Goal: Task Accomplishment & Management: Manage account settings

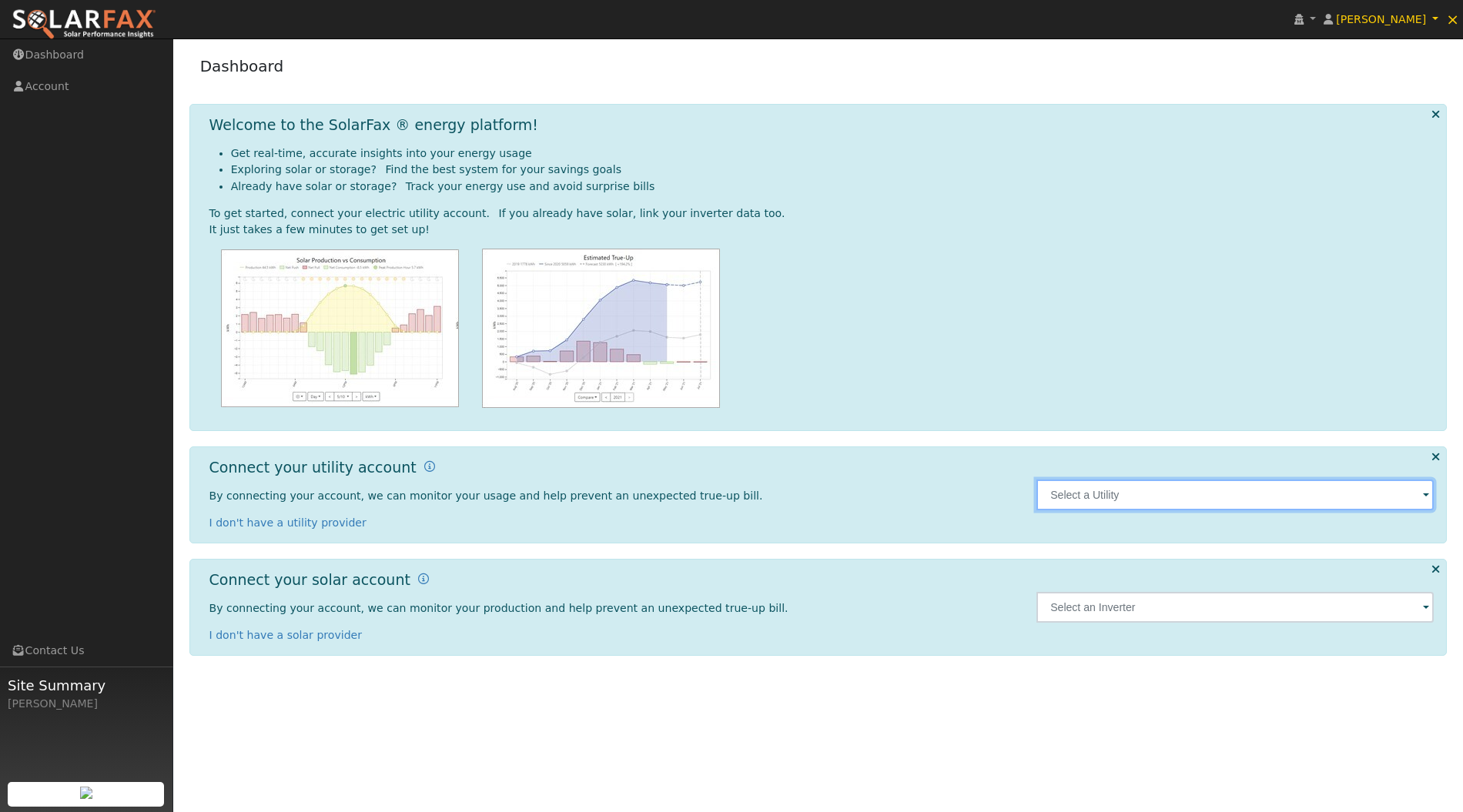
click at [1191, 496] on input "text" at bounding box center [1235, 495] width 397 height 31
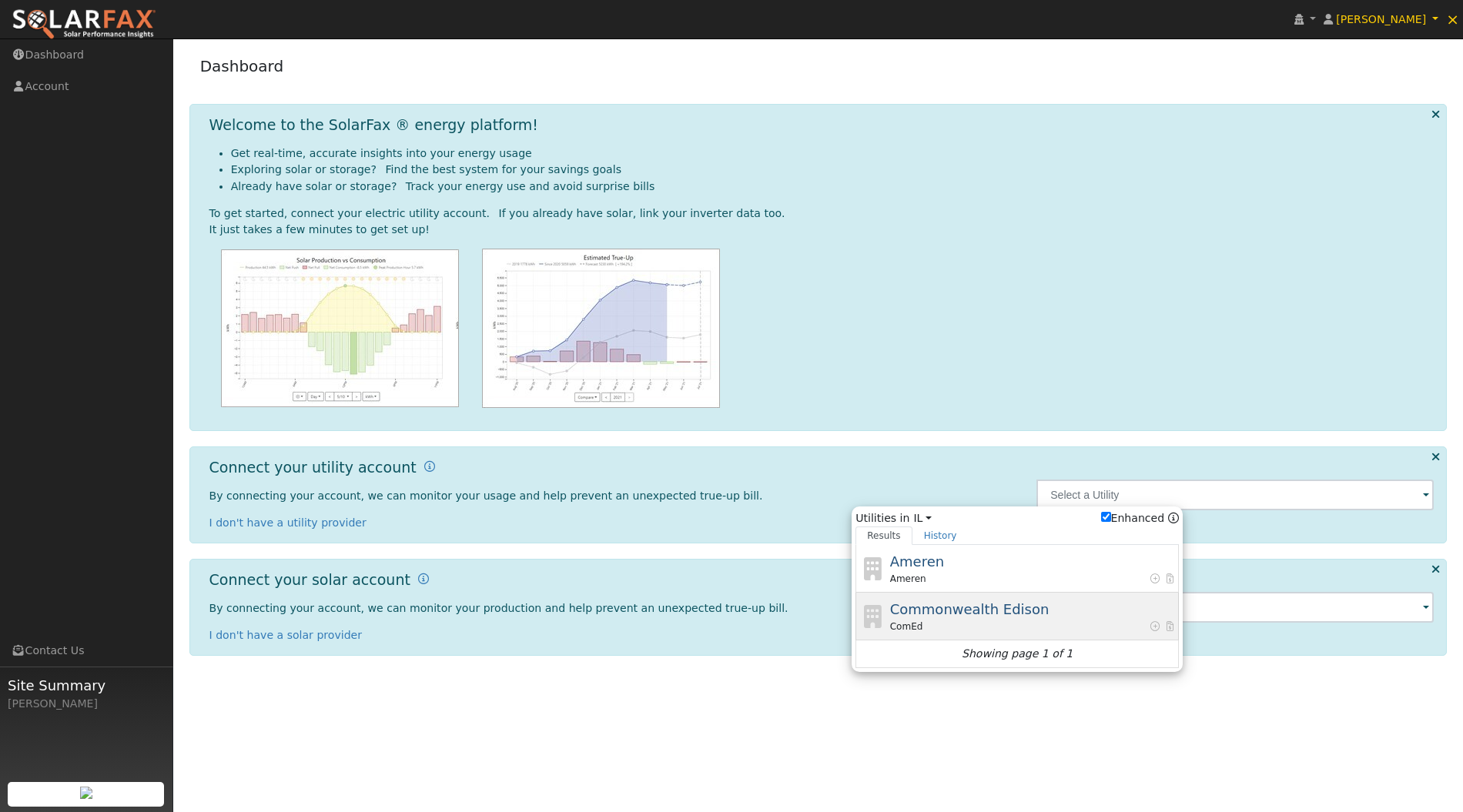
click at [1002, 610] on span "Commonwealth Edison" at bounding box center [970, 609] width 159 height 16
type input "ComEd"
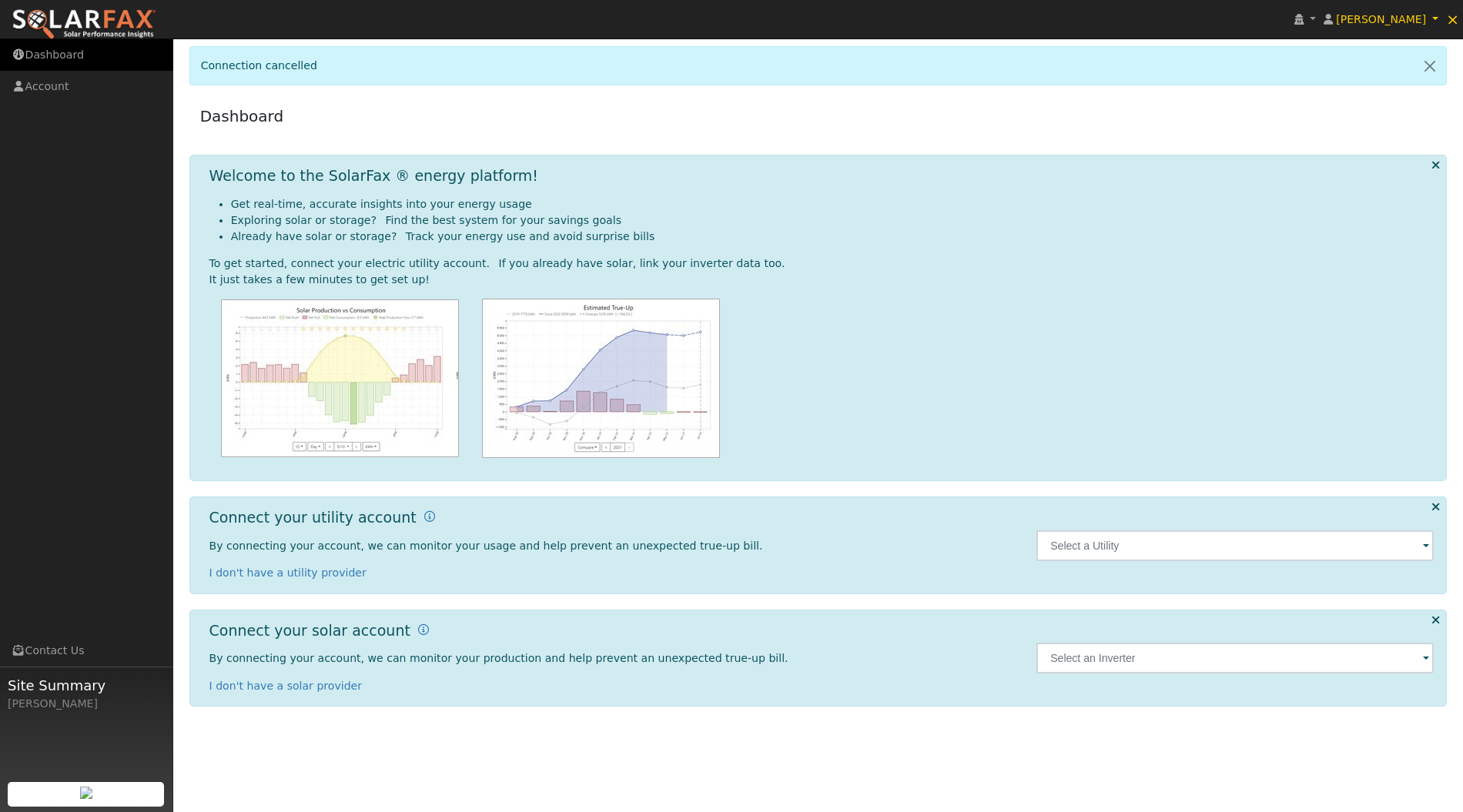
click at [83, 63] on link "Dashboard" at bounding box center [87, 55] width 173 height 32
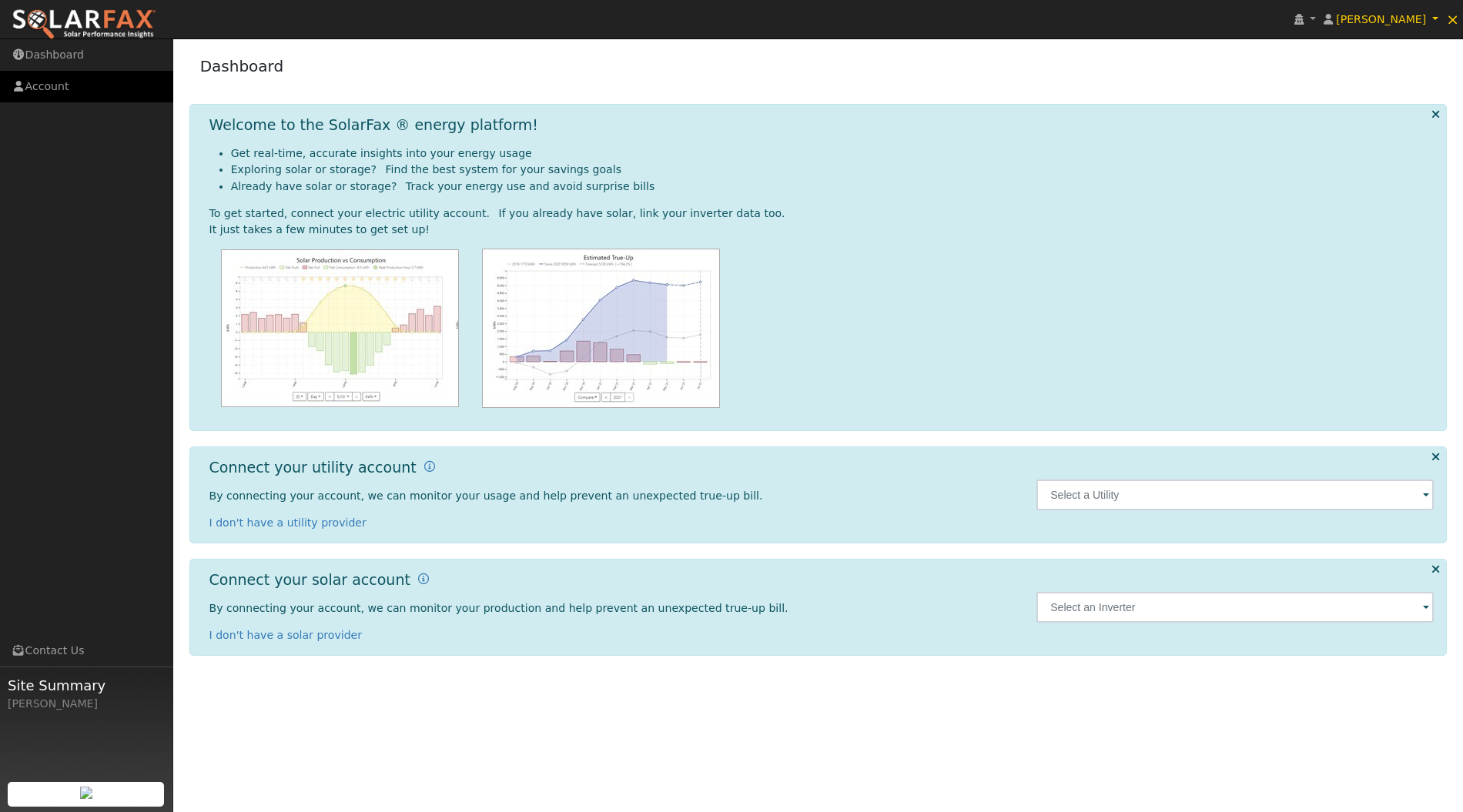
click at [59, 83] on link "Account" at bounding box center [87, 87] width 173 height 32
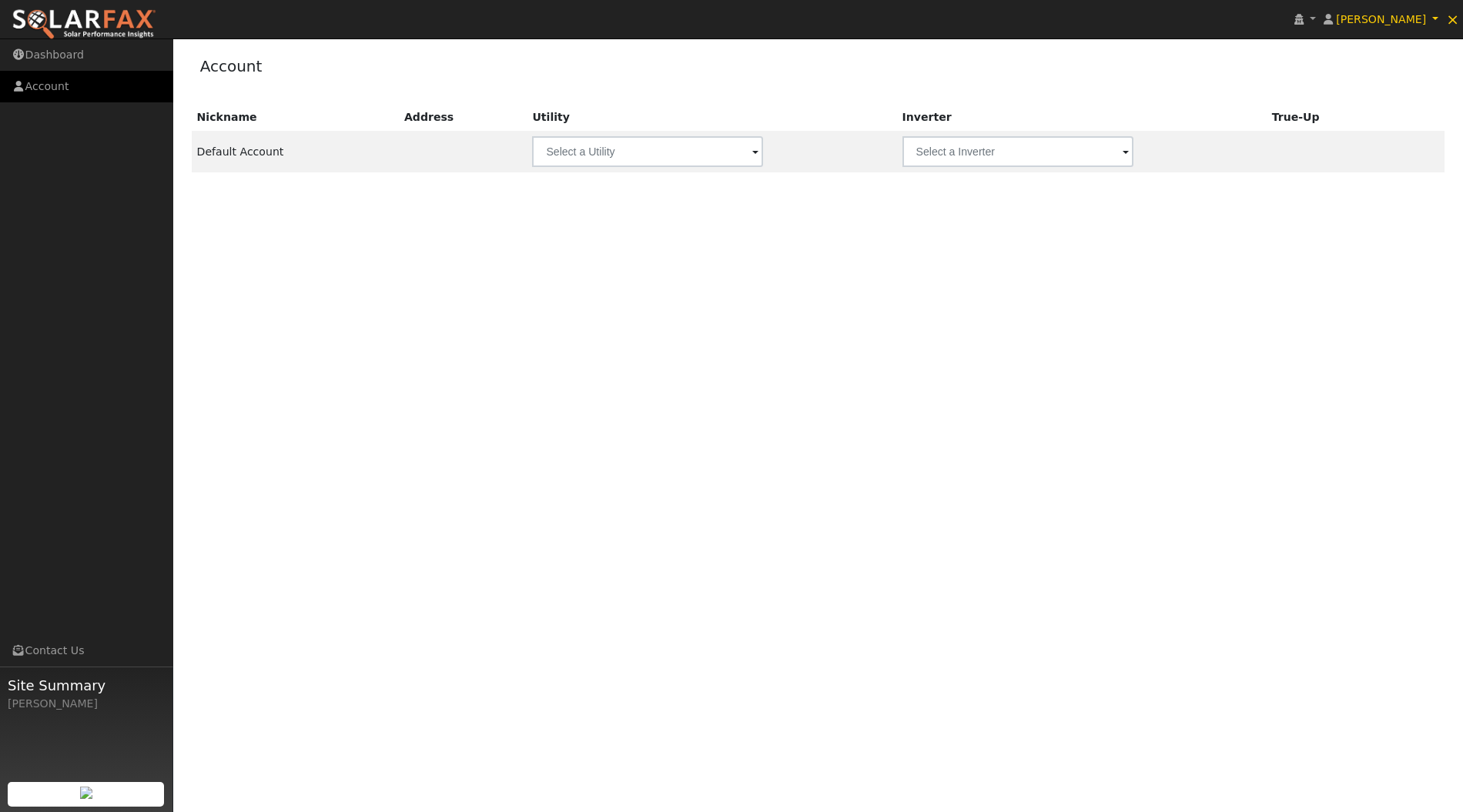
click at [61, 85] on link "Account" at bounding box center [87, 87] width 173 height 32
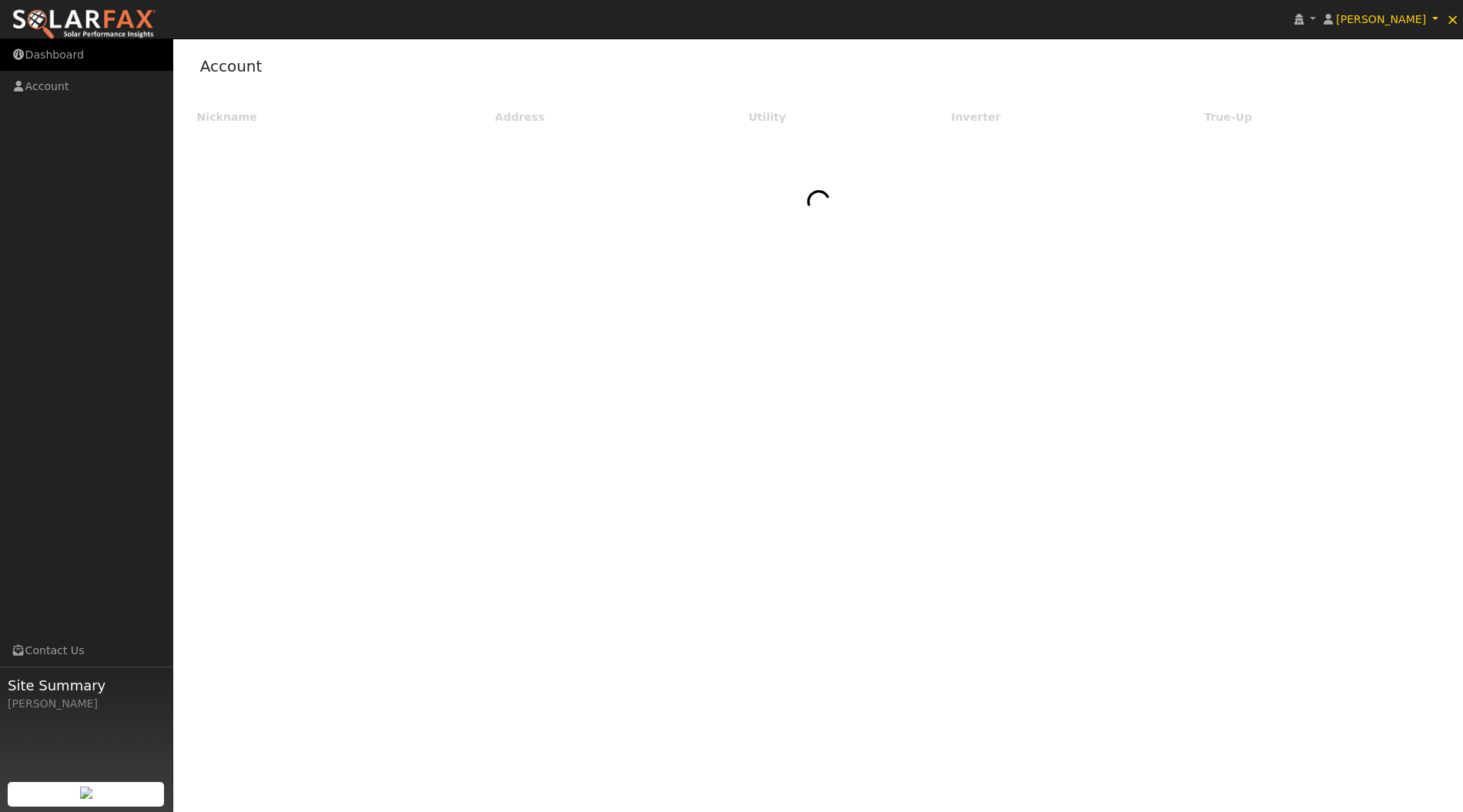
click at [68, 51] on link "Dashboard" at bounding box center [87, 55] width 173 height 32
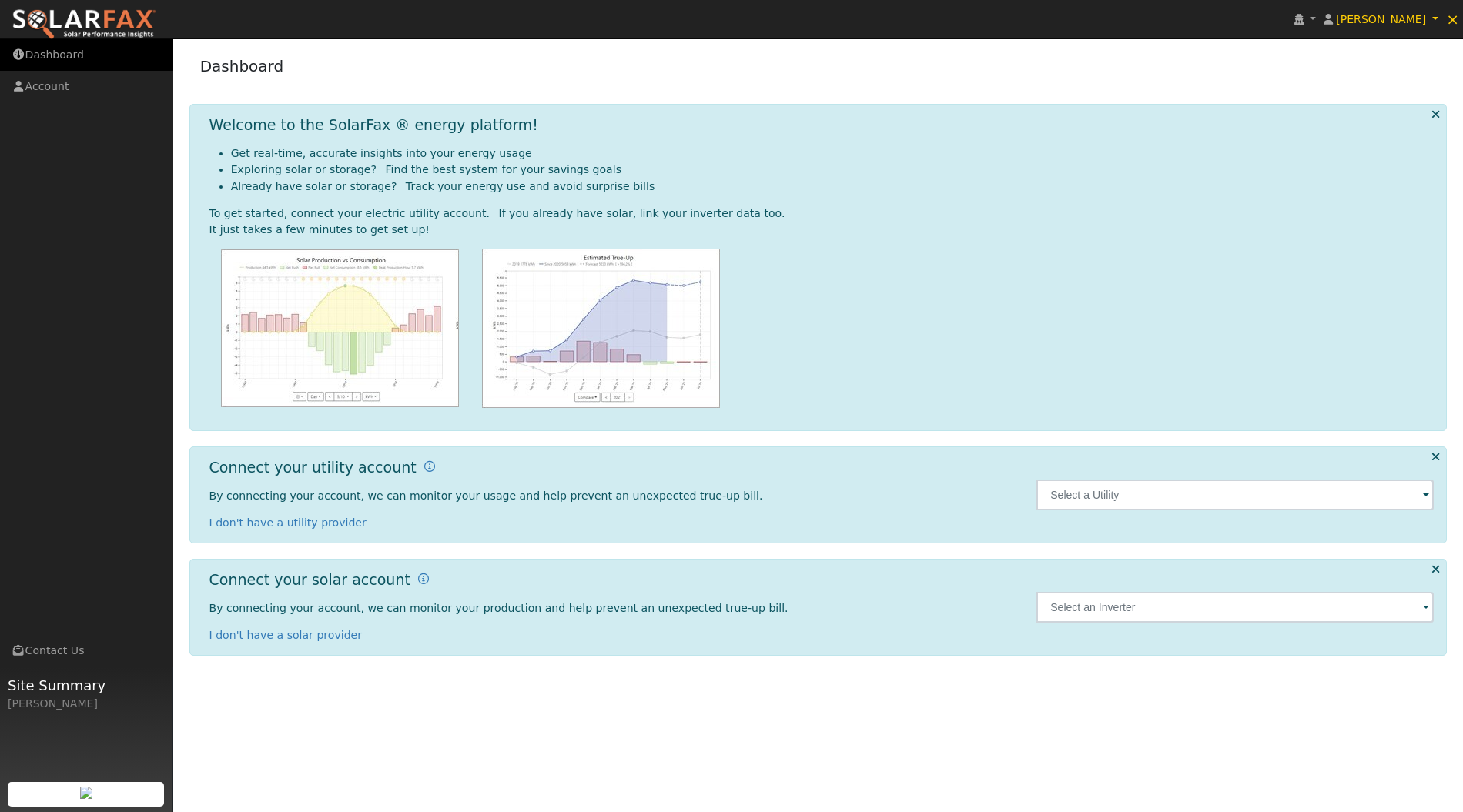
click at [66, 59] on link "Dashboard" at bounding box center [87, 55] width 173 height 32
click at [1437, 22] on link "[PERSON_NAME]" at bounding box center [1381, 19] width 123 height 39
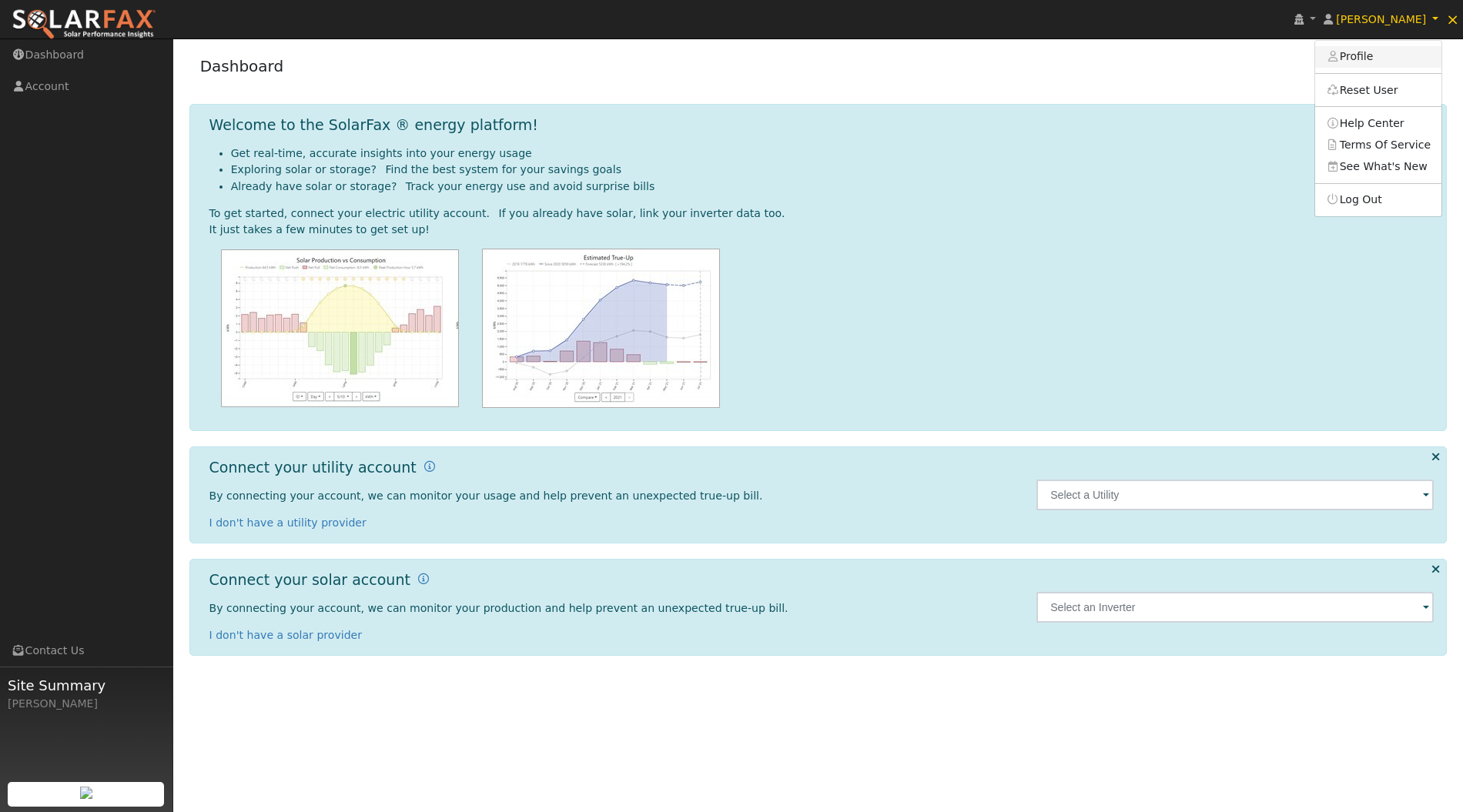
click at [1376, 55] on link "Profile" at bounding box center [1378, 57] width 126 height 22
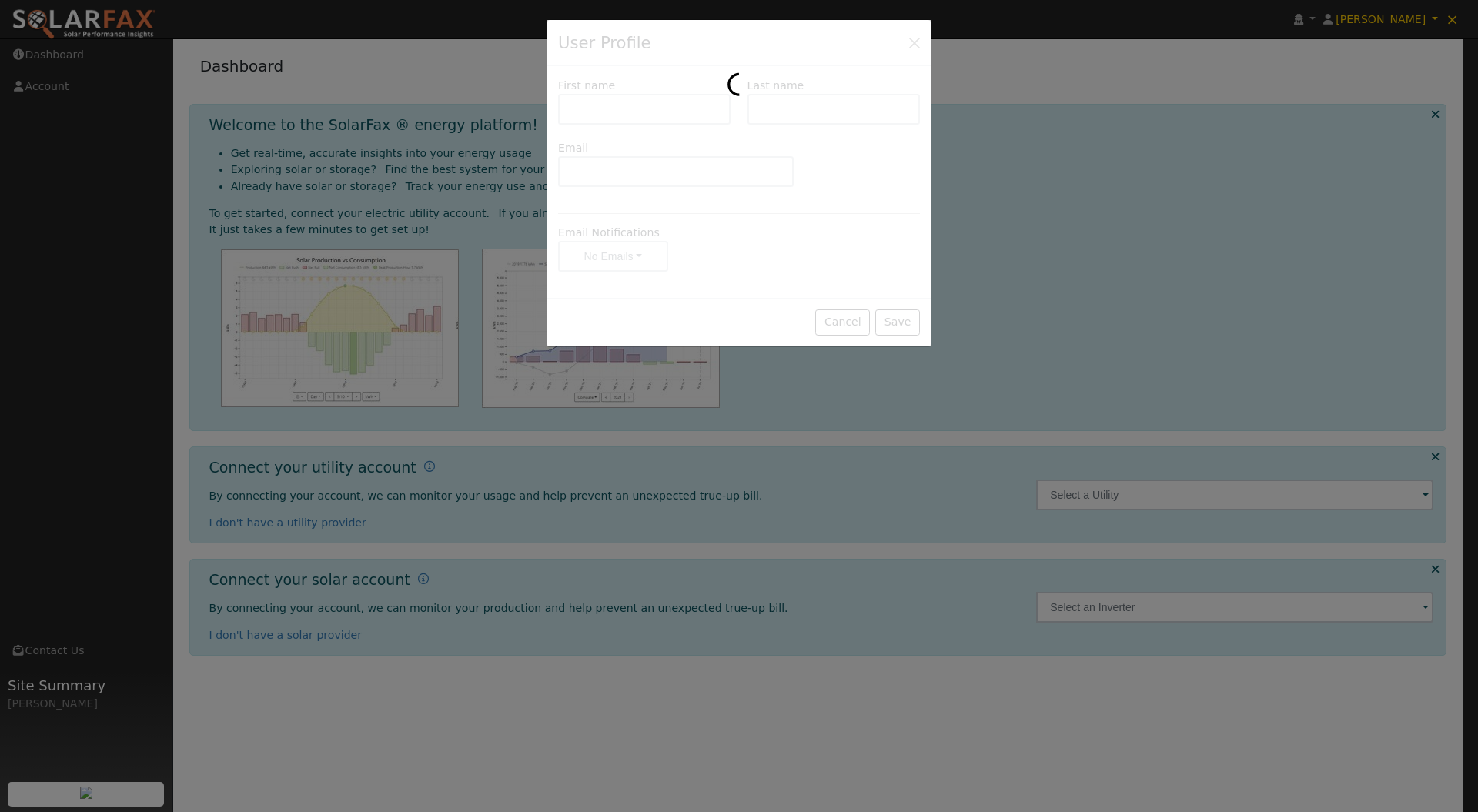
type input "[PERSON_NAME]"
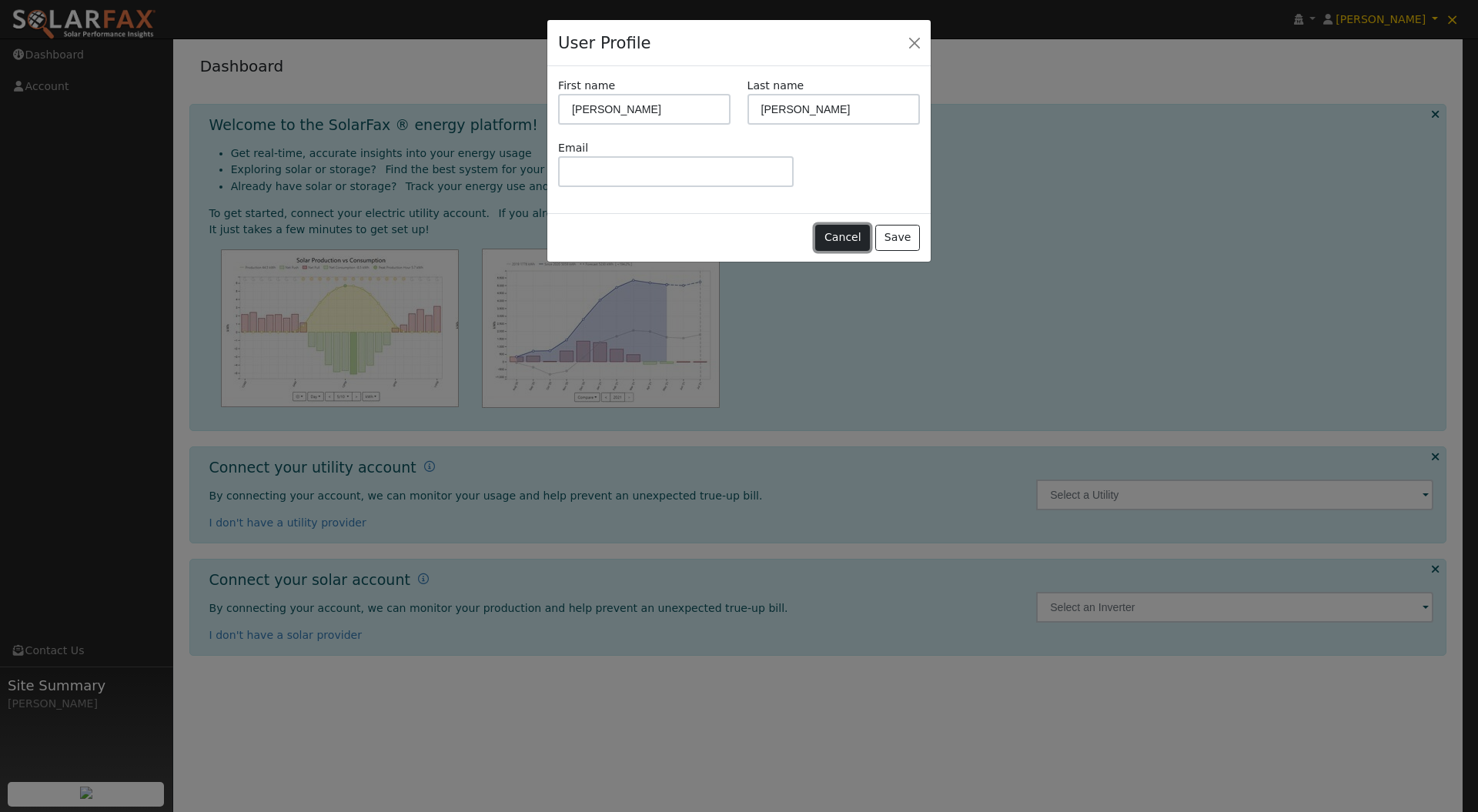
click at [851, 233] on button "Cancel" at bounding box center [842, 238] width 55 height 26
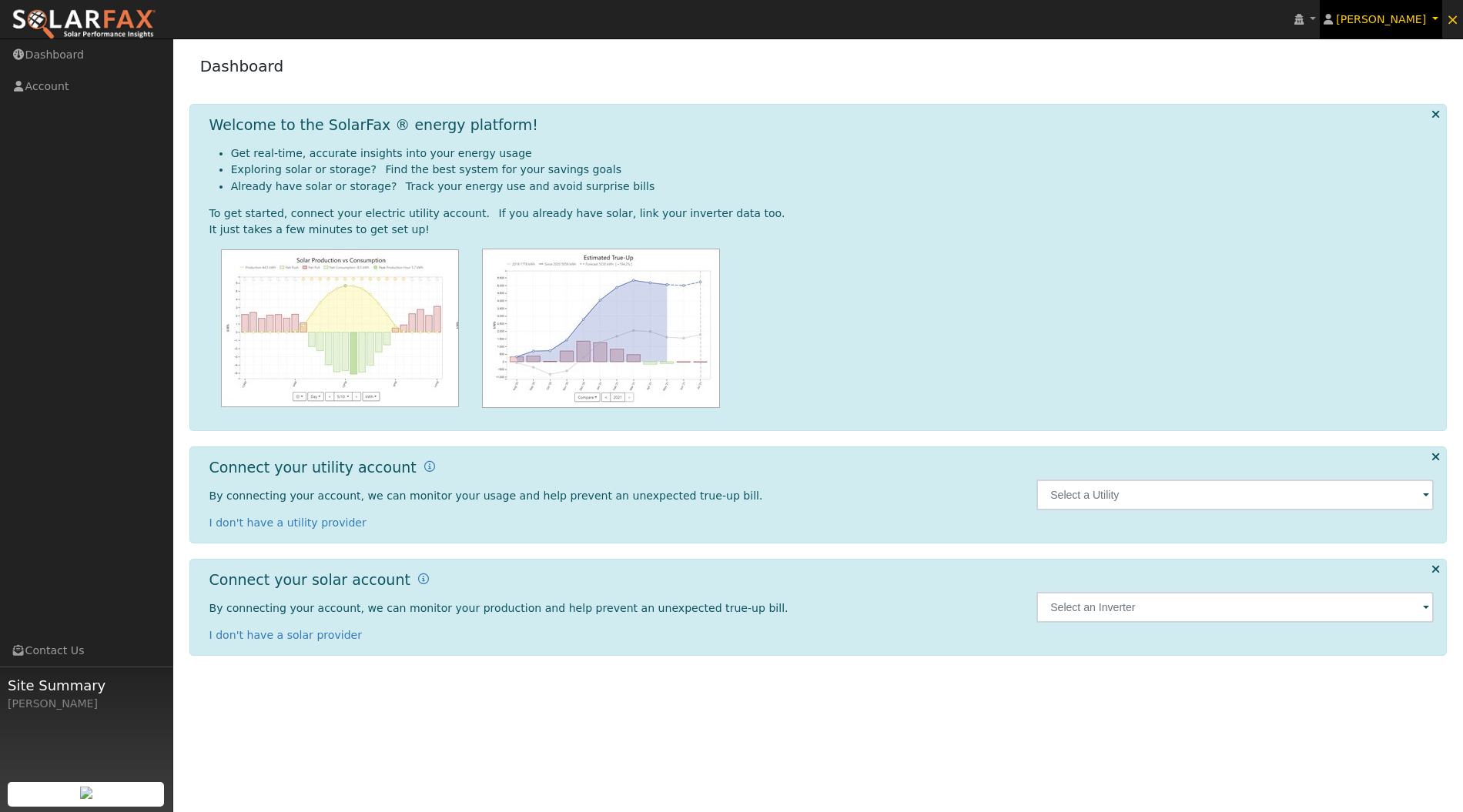
click at [1385, 20] on span "[PERSON_NAME]" at bounding box center [1381, 19] width 90 height 12
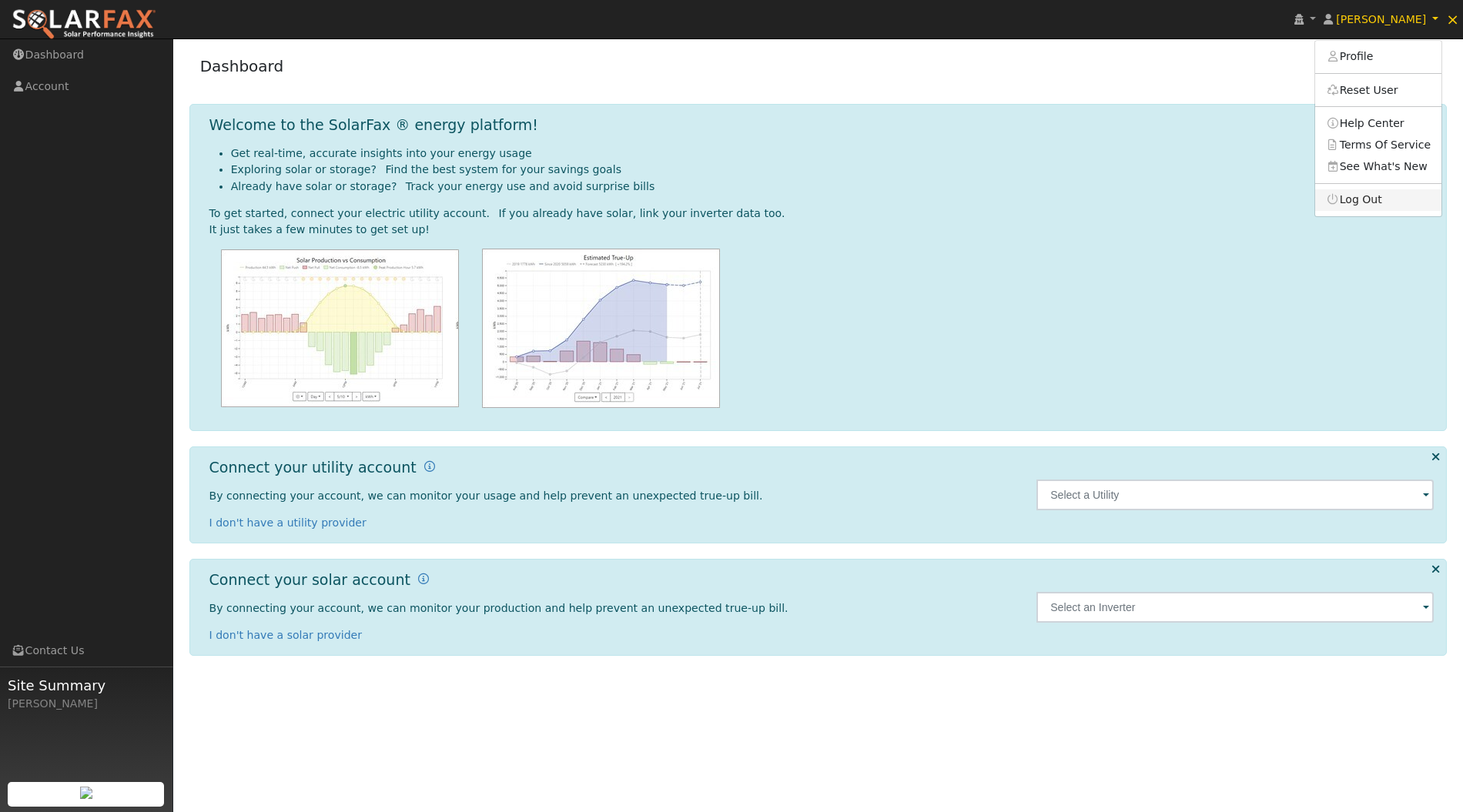
click at [1383, 205] on link "Log Out" at bounding box center [1378, 200] width 126 height 22
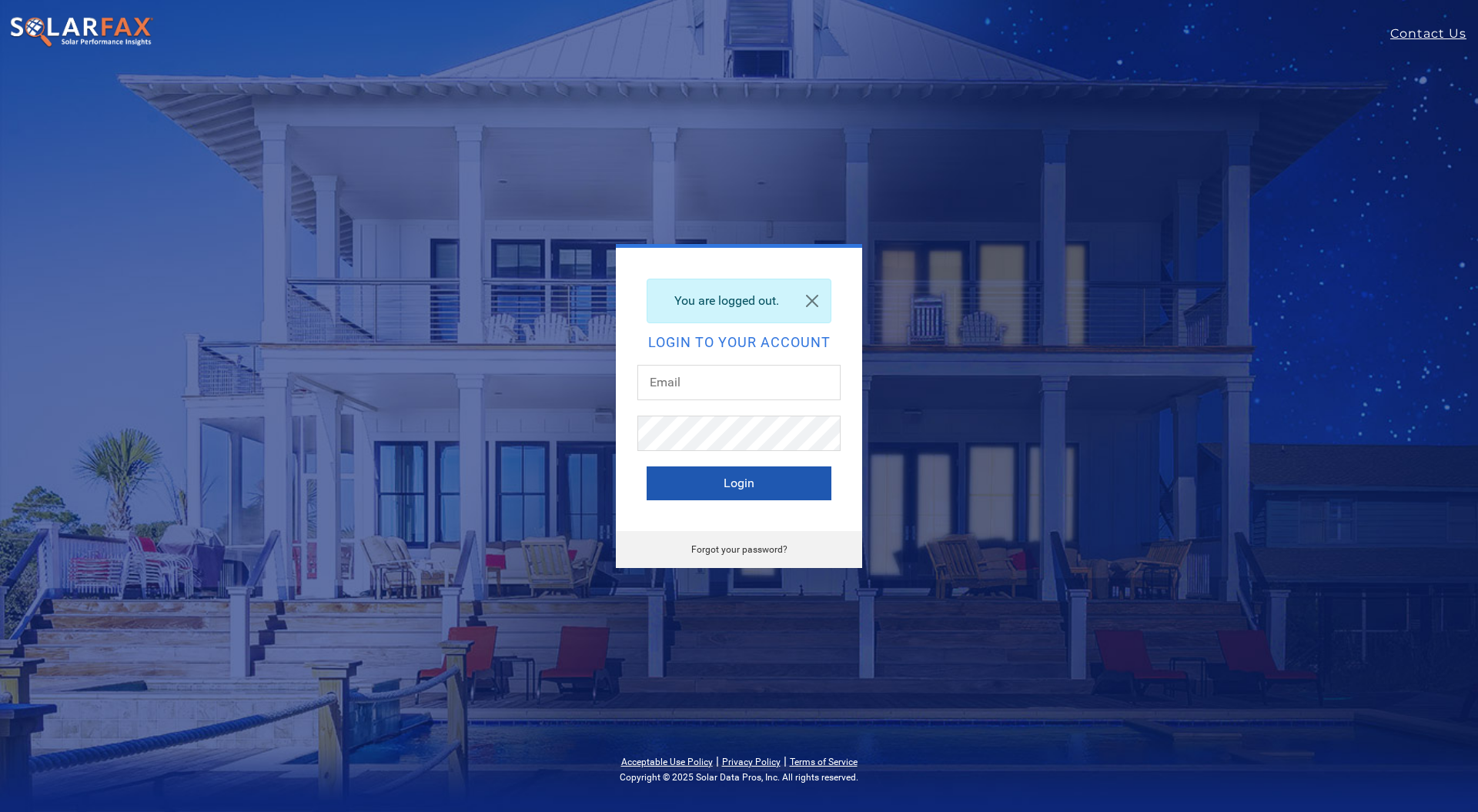
type input "[PERSON_NAME][EMAIL_ADDRESS][DOMAIN_NAME]"
click at [762, 486] on button "Login" at bounding box center [739, 484] width 185 height 34
